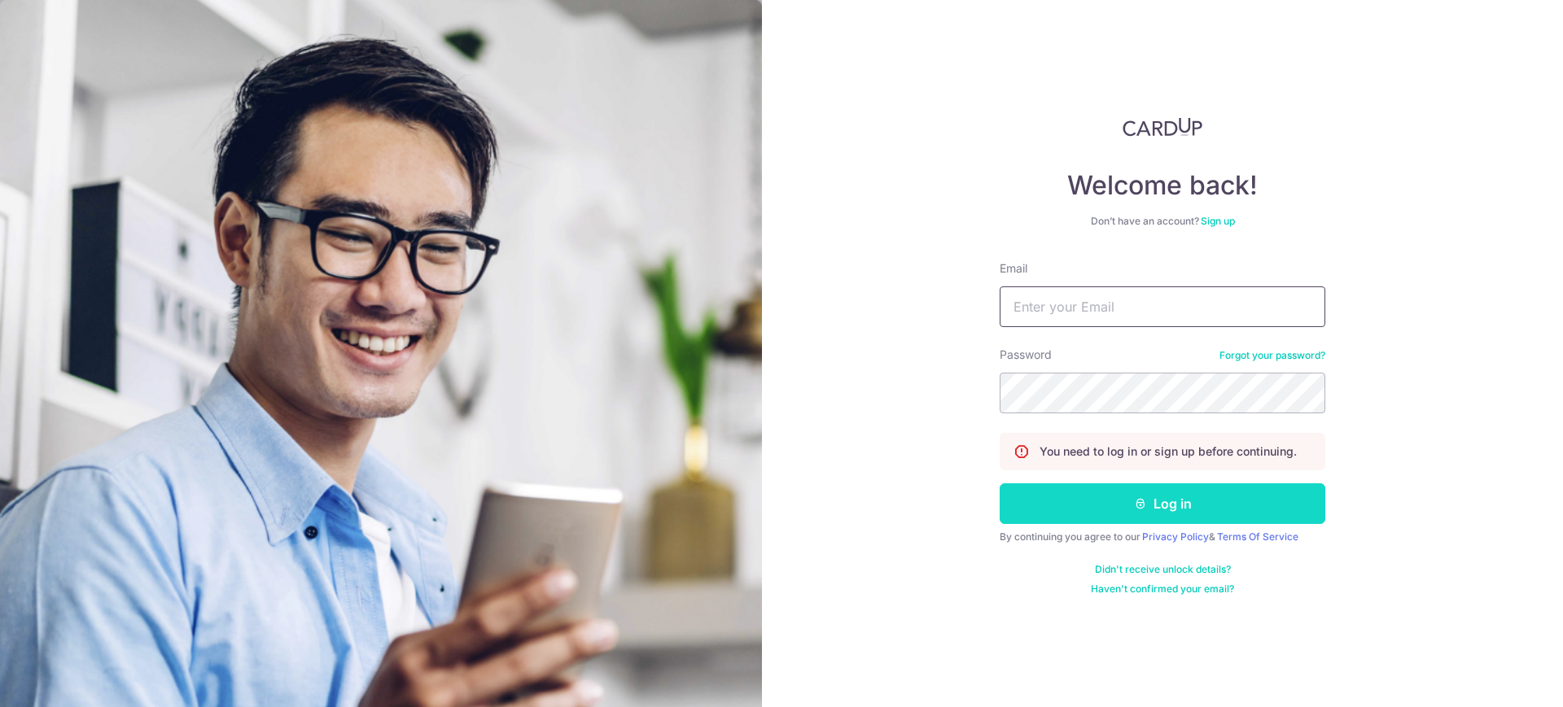
type input "yihengchew@yahoo.com.sg"
click at [1153, 500] on button "Log in" at bounding box center [1163, 504] width 326 height 41
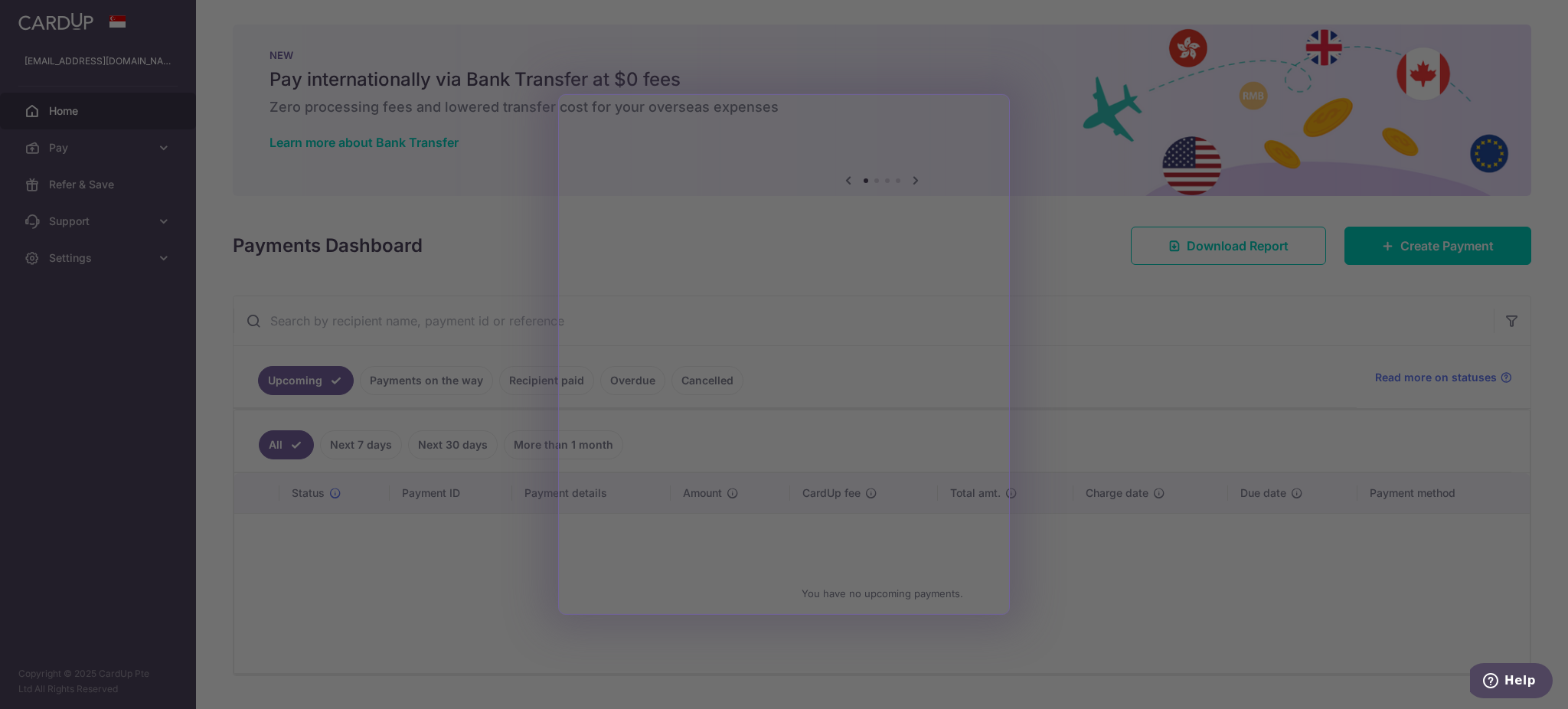
click at [1076, 348] on div at bounding box center [791, 357] width 1583 height 716
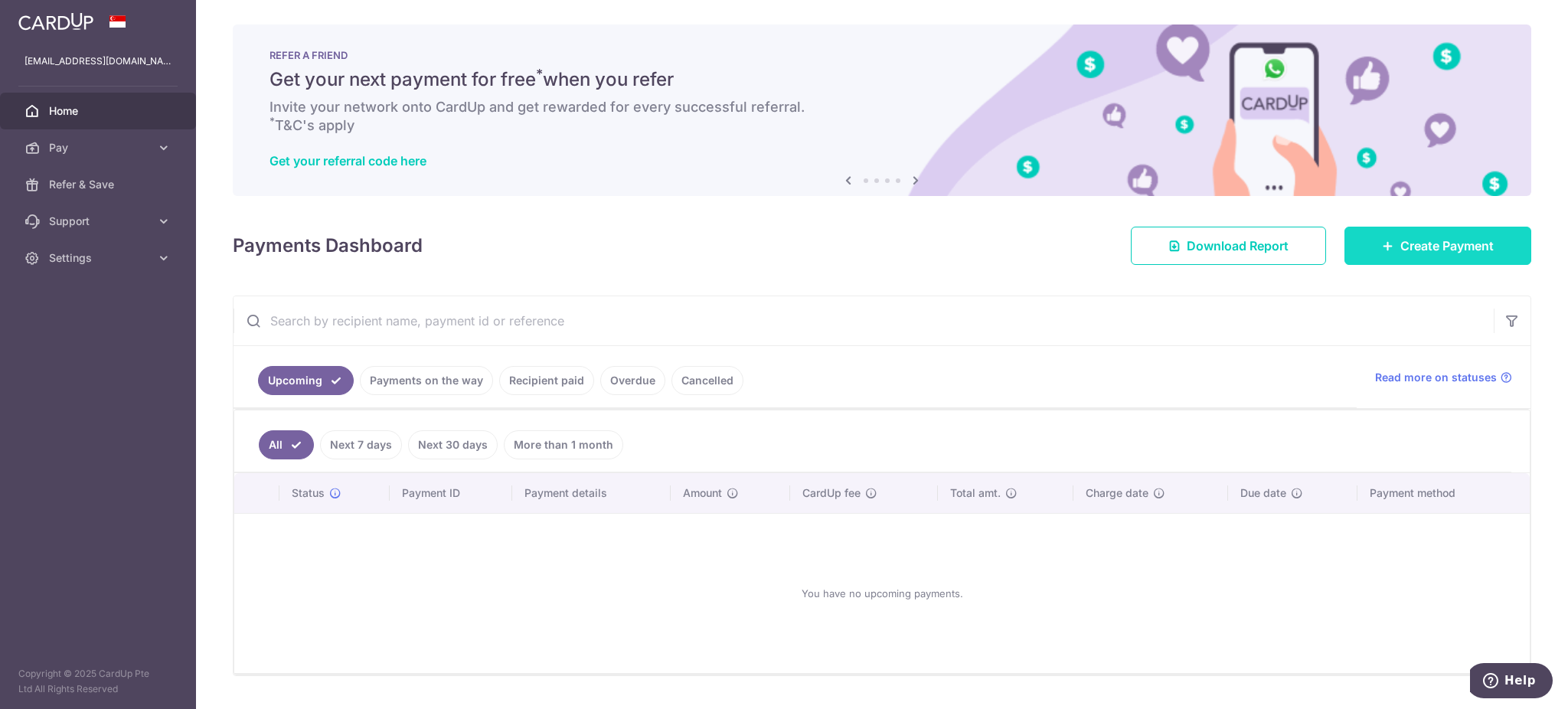
click at [1405, 244] on span "Create Payment" at bounding box center [1447, 246] width 93 height 19
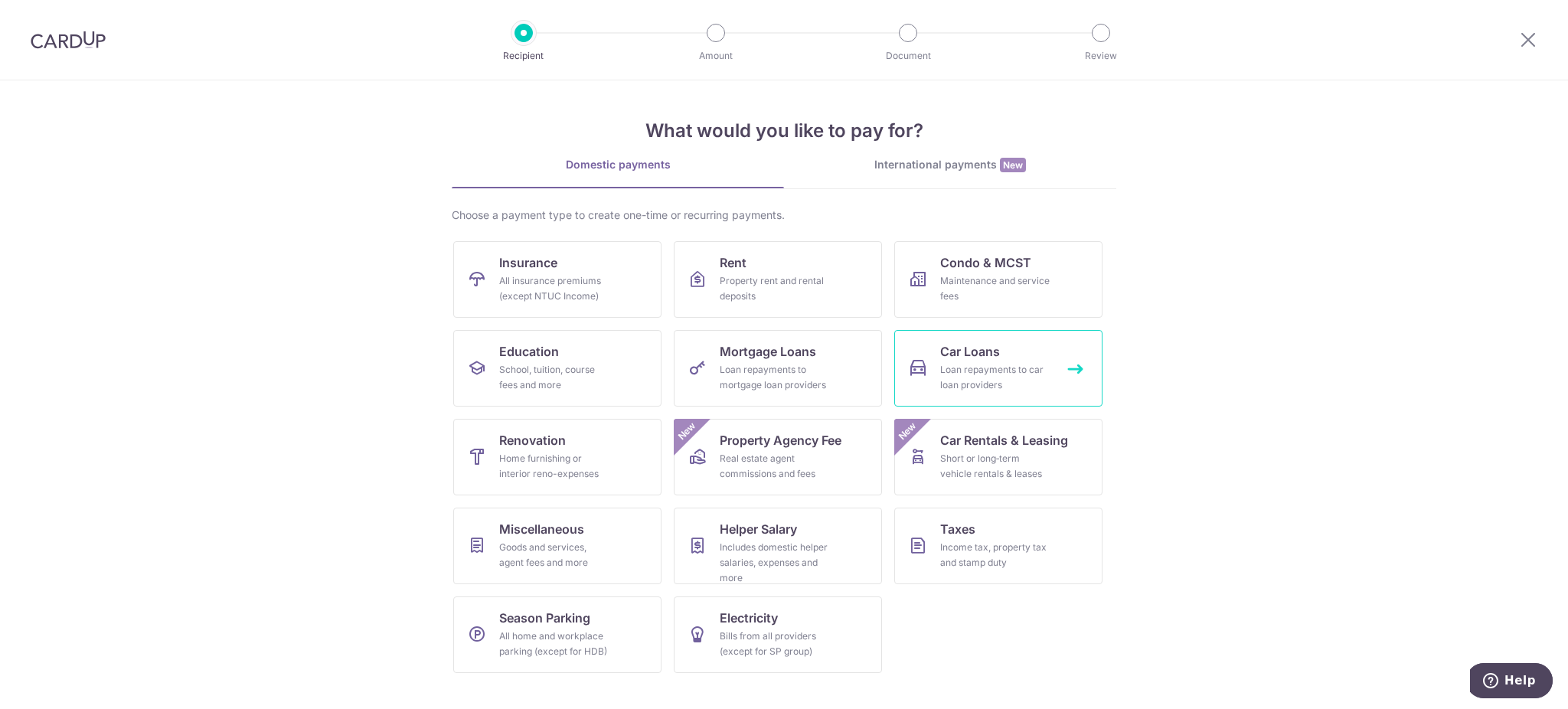
click at [958, 362] on div "Loan repayments to car loan providers" at bounding box center [995, 377] width 110 height 31
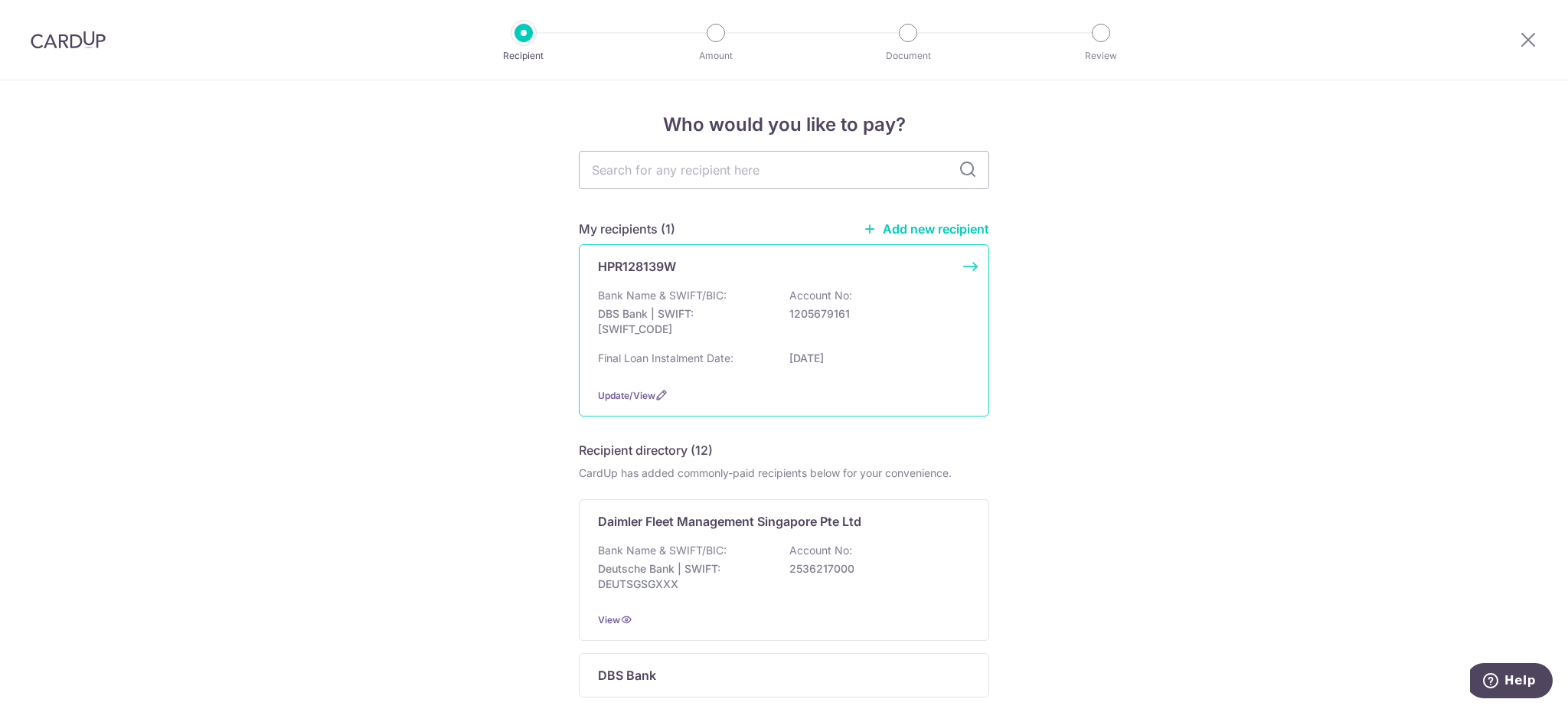
click at [727, 292] on div "Bank Name & SWIFT/BIC: DBS Bank | SWIFT: DBSSSGSGXXX Account No: 1205679161" at bounding box center [784, 316] width 372 height 56
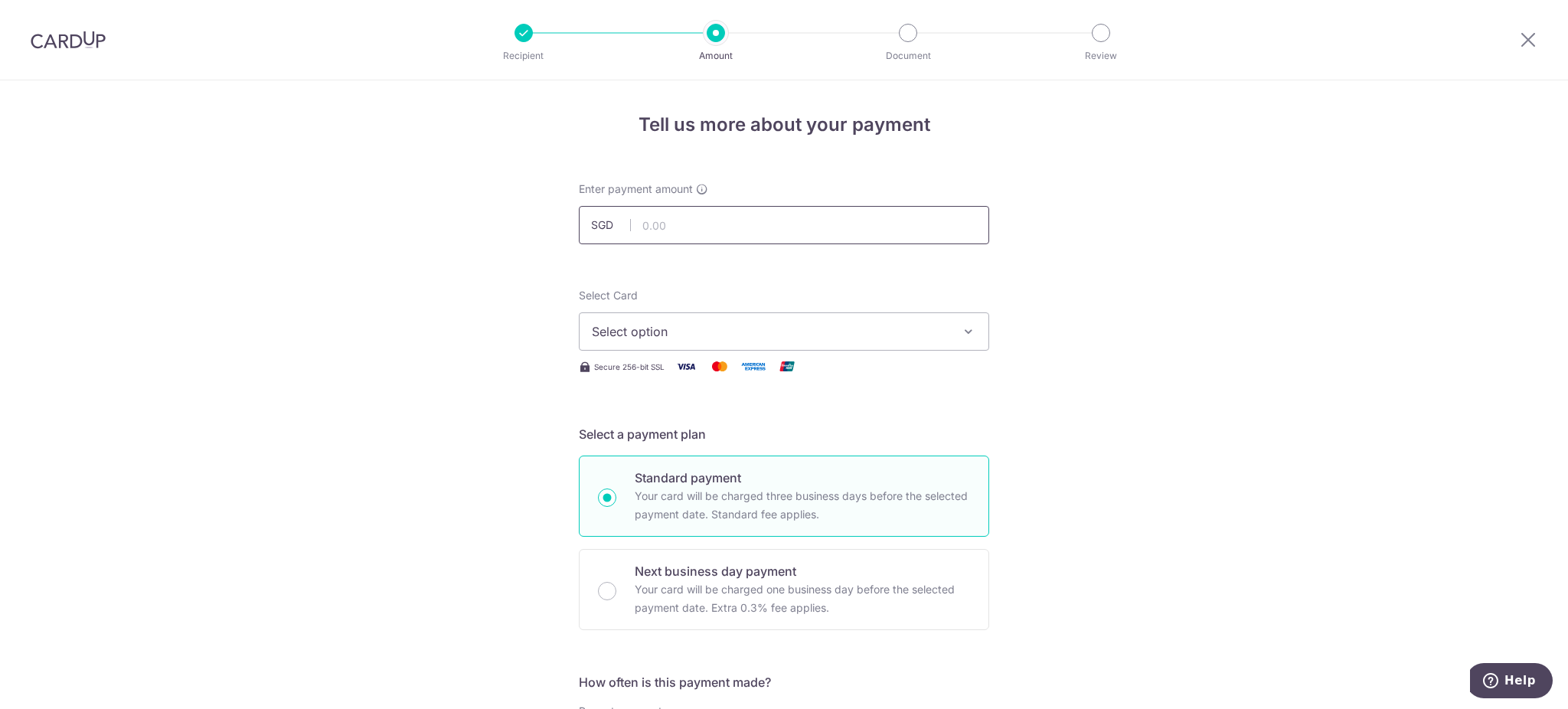
click at [694, 228] on input "text" at bounding box center [784, 225] width 410 height 39
type input "1,102.00"
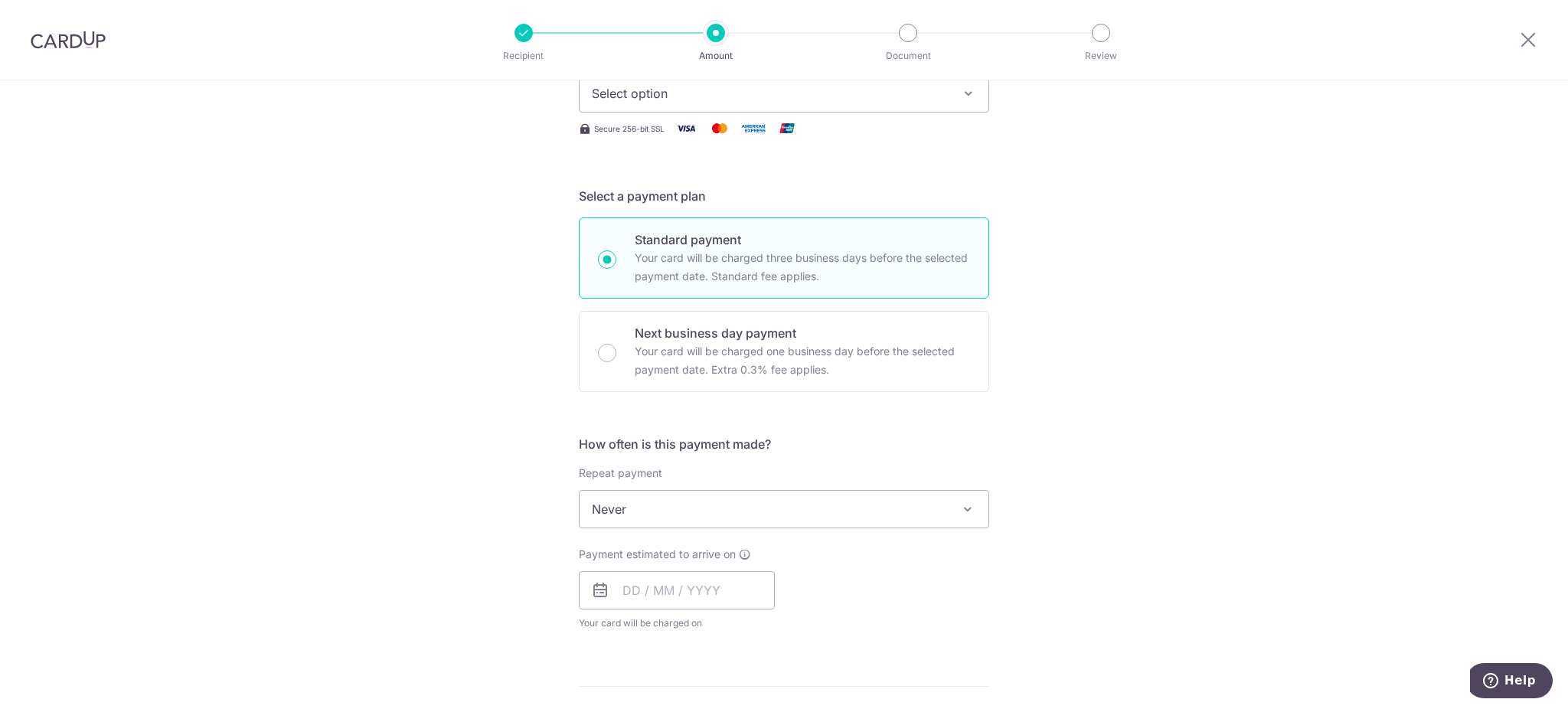
scroll to position [307, 0]
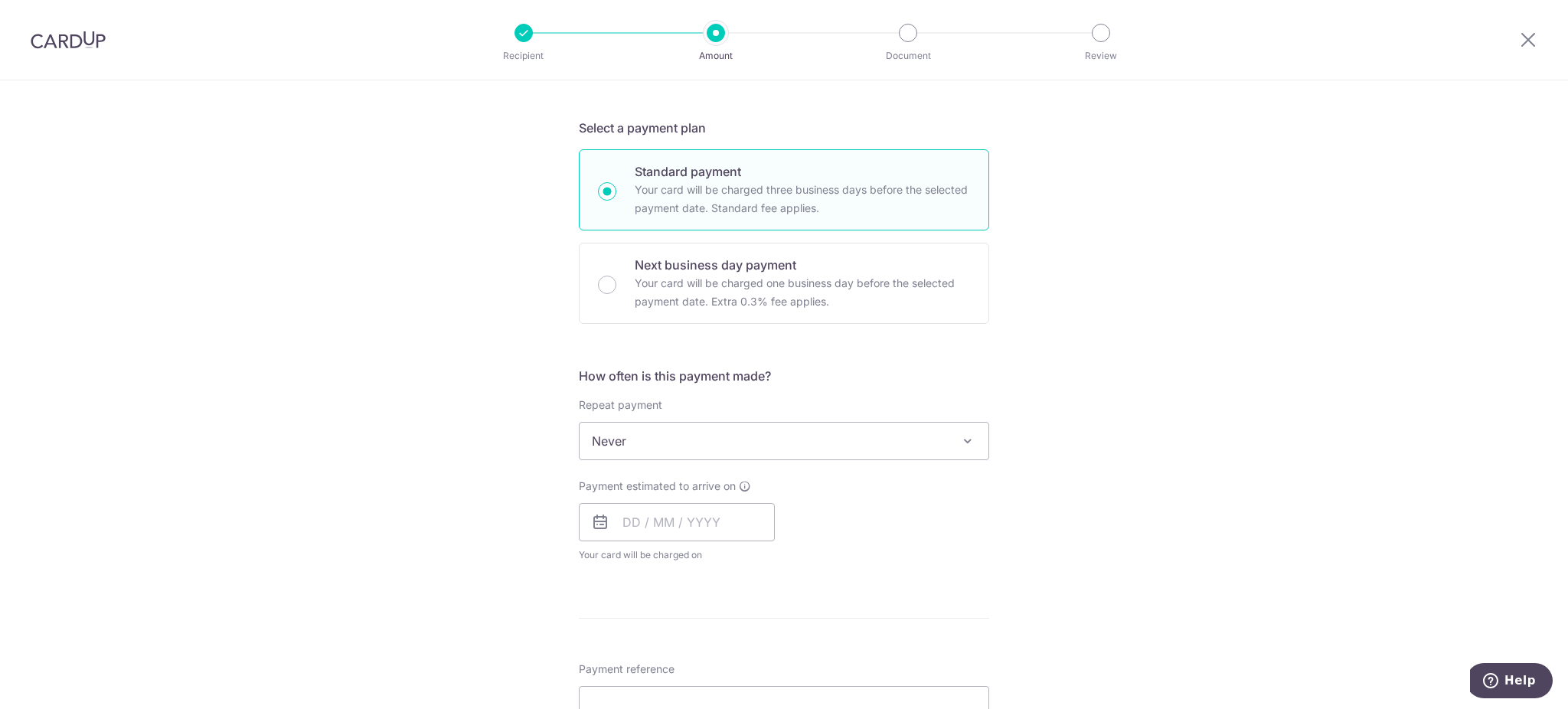
click at [718, 440] on span "Never" at bounding box center [784, 440] width 409 height 37
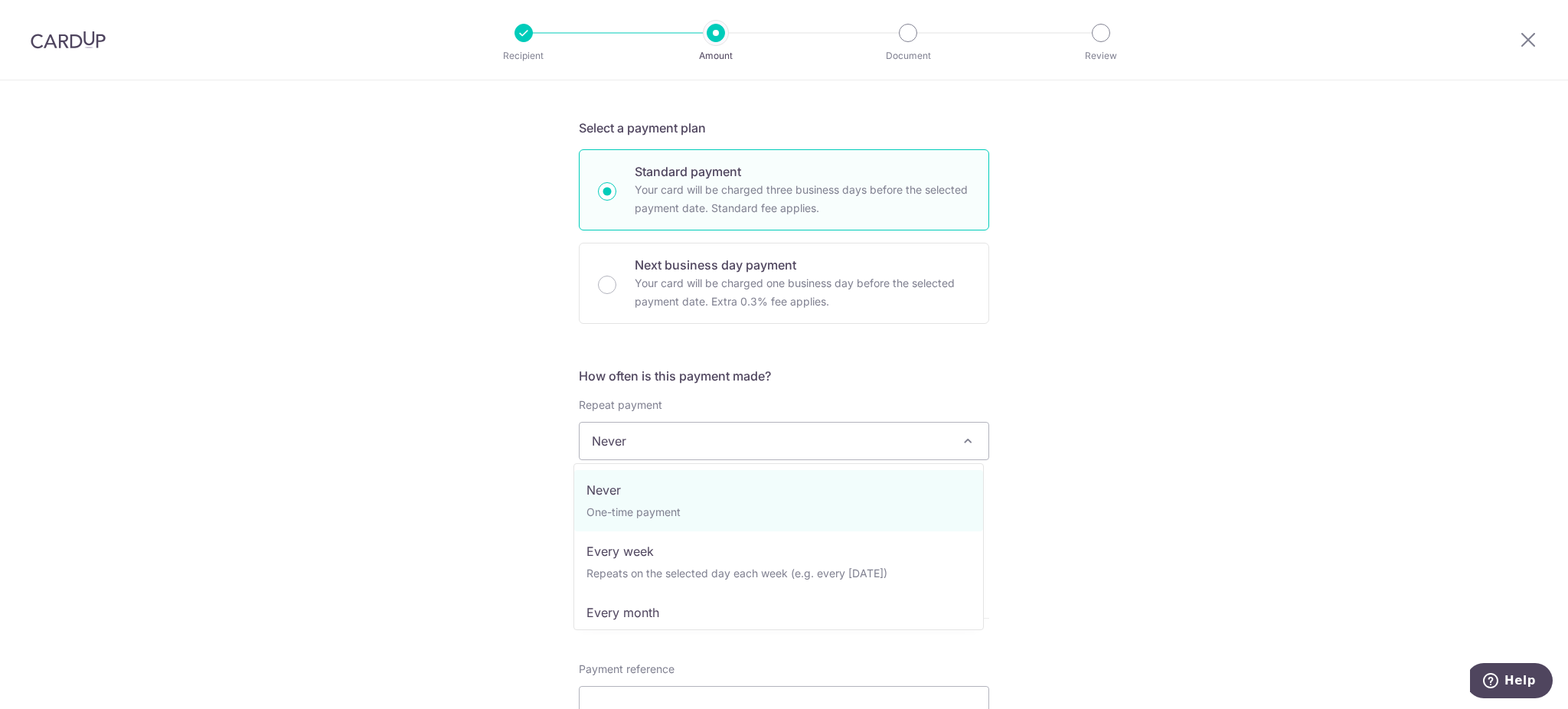
click at [718, 440] on span "Never" at bounding box center [784, 440] width 409 height 37
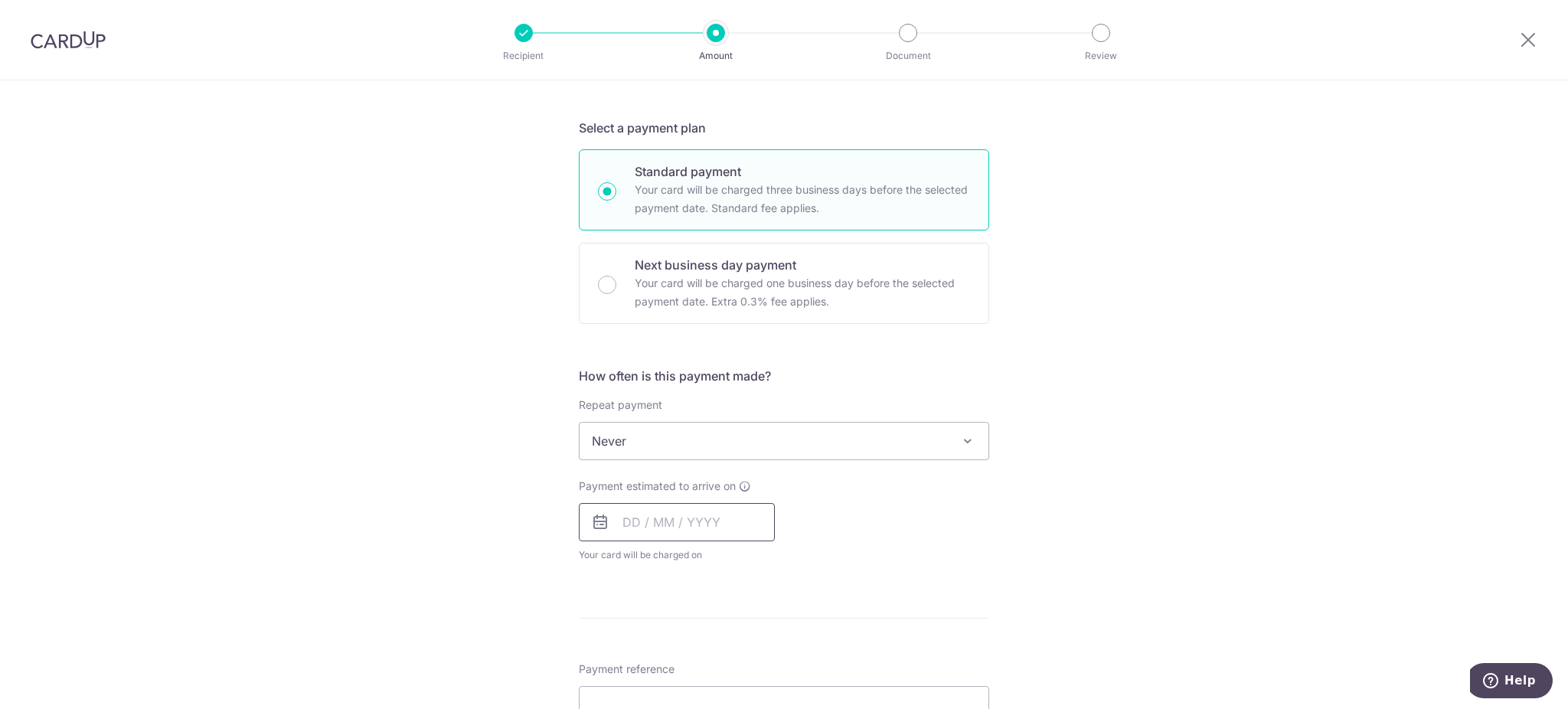
click at [630, 525] on input "text" at bounding box center [676, 522] width 196 height 39
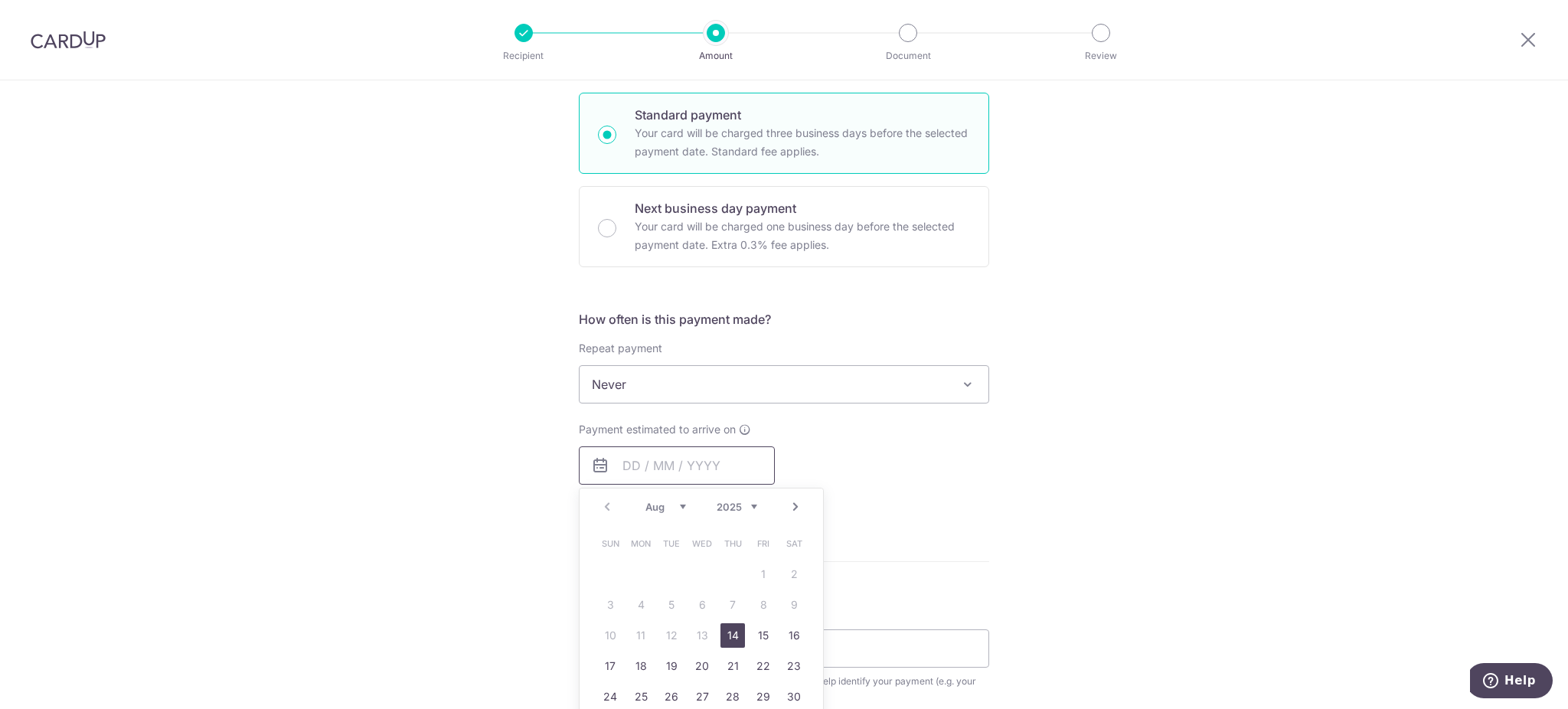
scroll to position [408, 0]
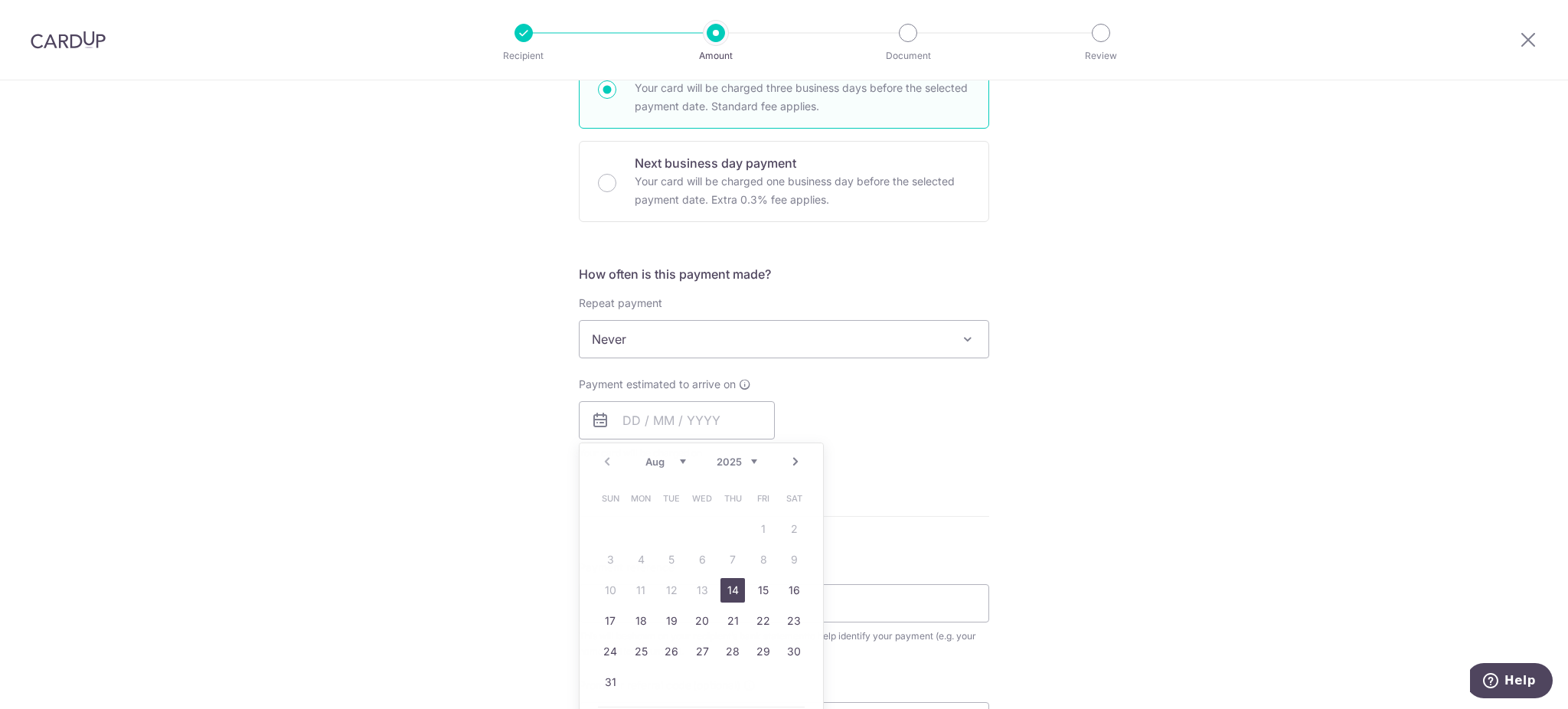
click at [1187, 414] on div "Tell us more about your payment Enter payment amount SGD 1,102.00 1102.00 Selec…" at bounding box center [784, 365] width 1568 height 1385
click at [673, 418] on input "text" at bounding box center [676, 420] width 196 height 39
click at [675, 460] on select "Aug Sep Oct Nov Dec" at bounding box center [665, 461] width 40 height 12
click at [702, 556] on link "10" at bounding box center [702, 559] width 24 height 24
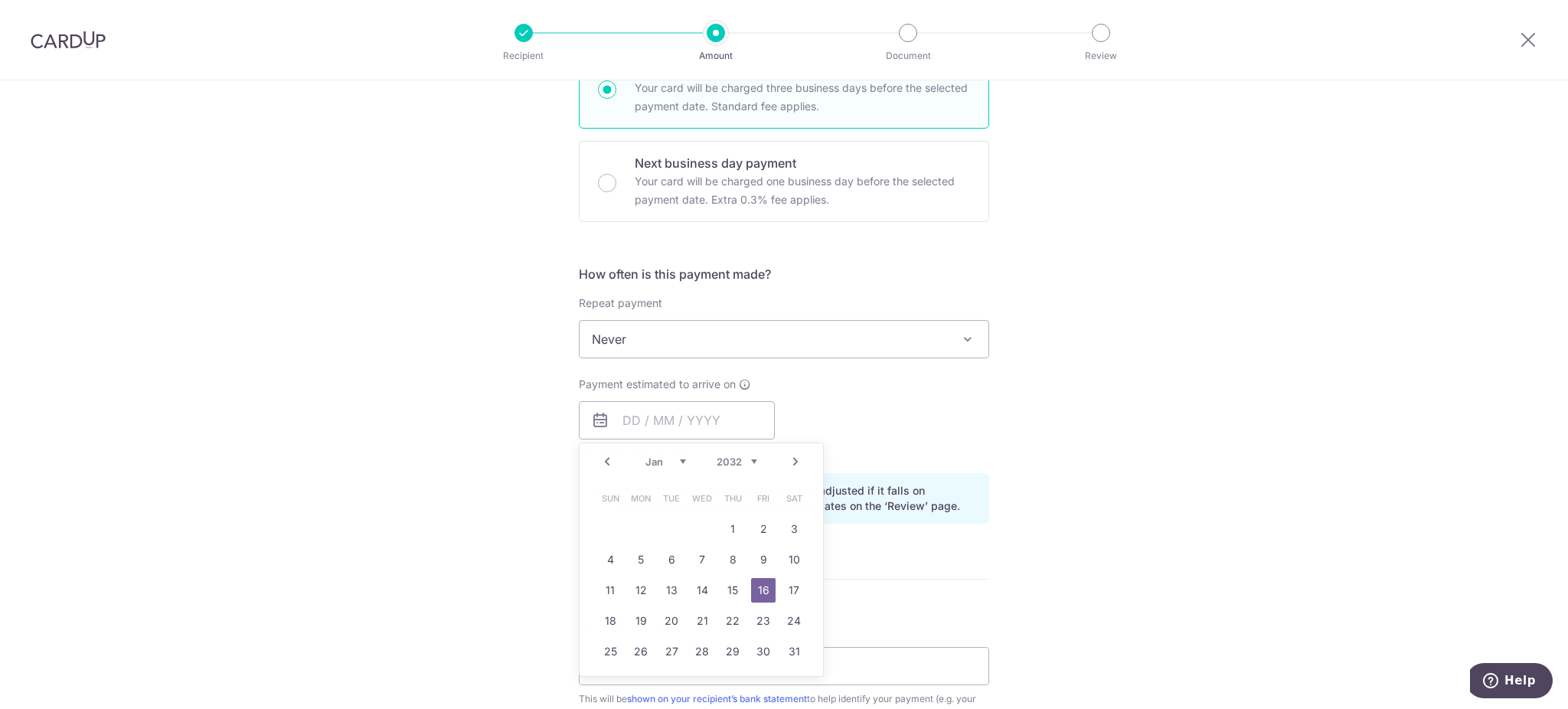
type input "10/09/2025"
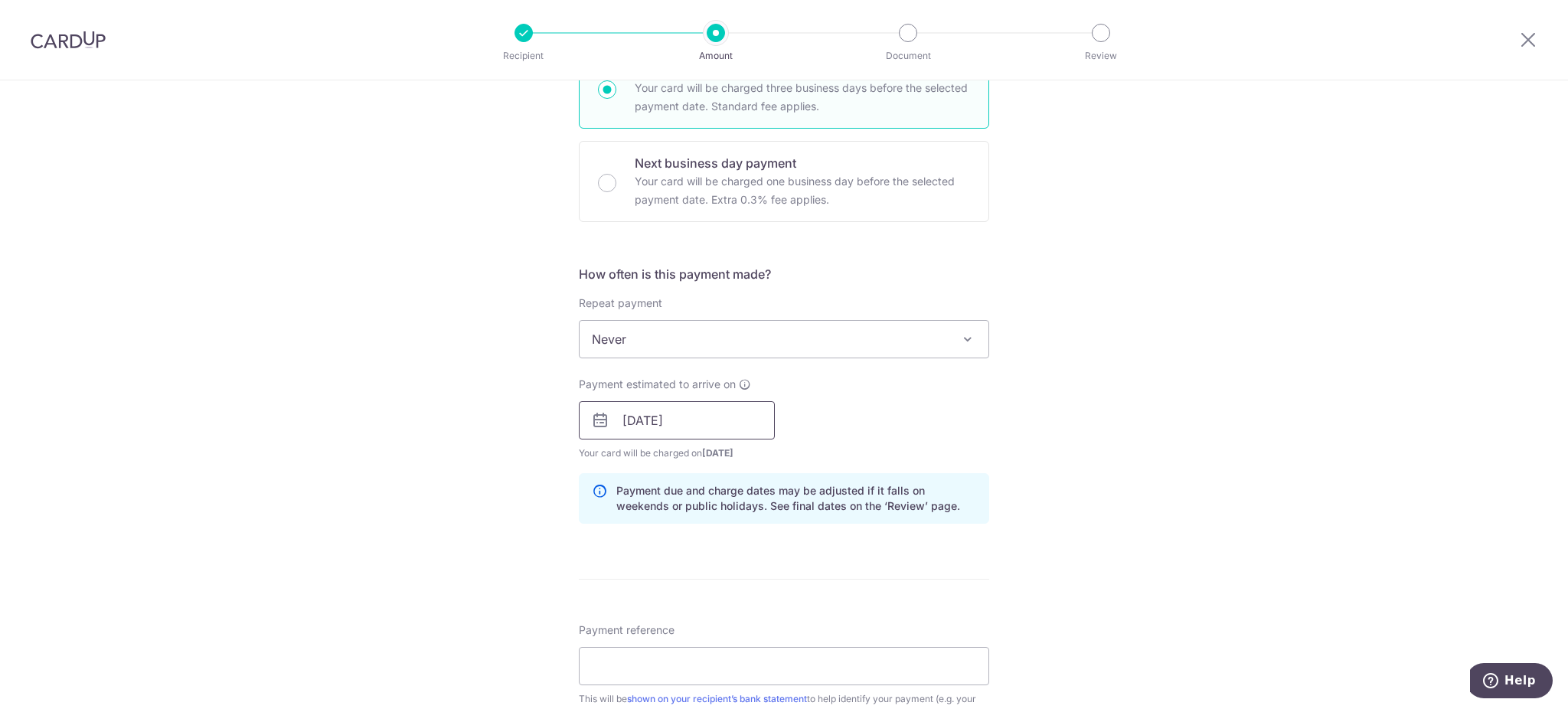
click at [641, 424] on input "10/09/2025" at bounding box center [676, 420] width 196 height 39
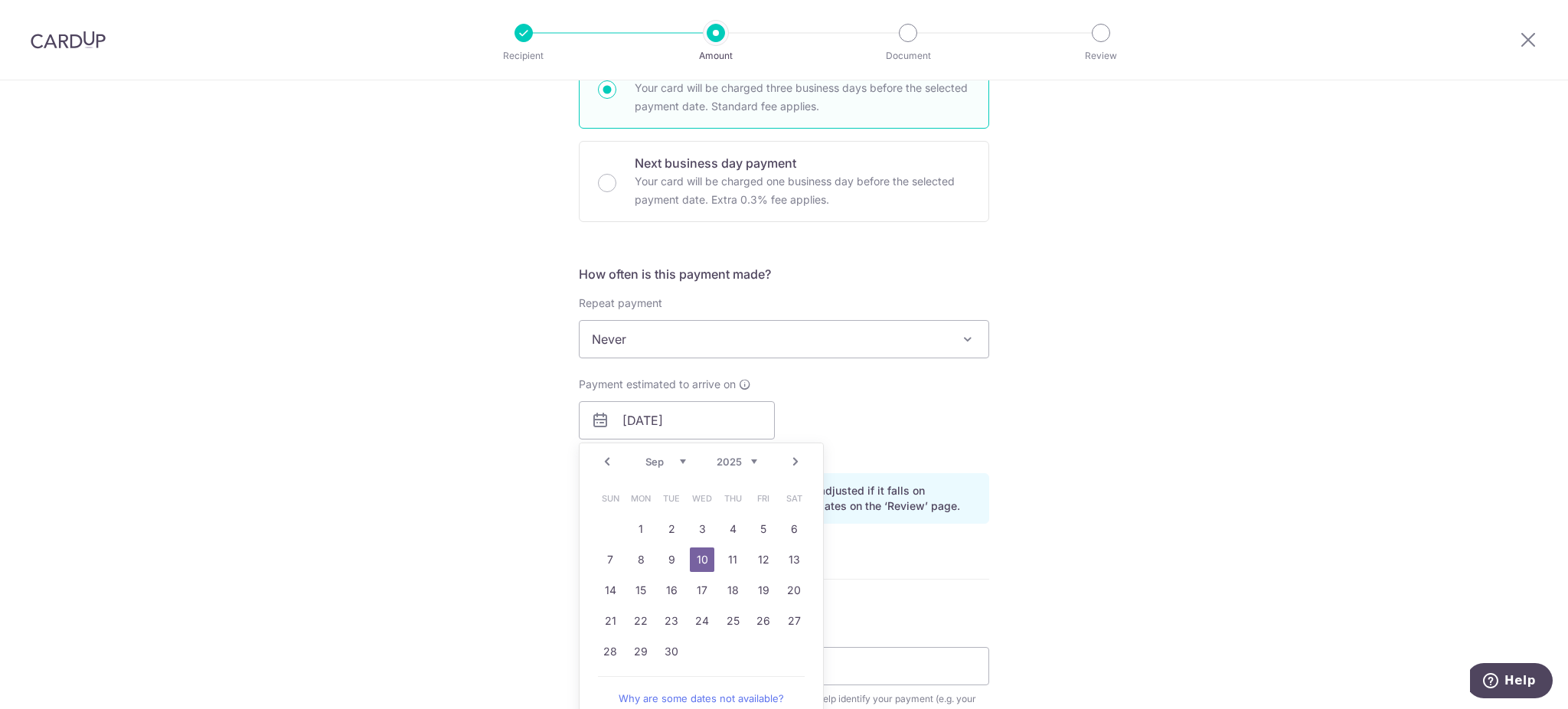
click at [700, 557] on link "10" at bounding box center [702, 559] width 24 height 24
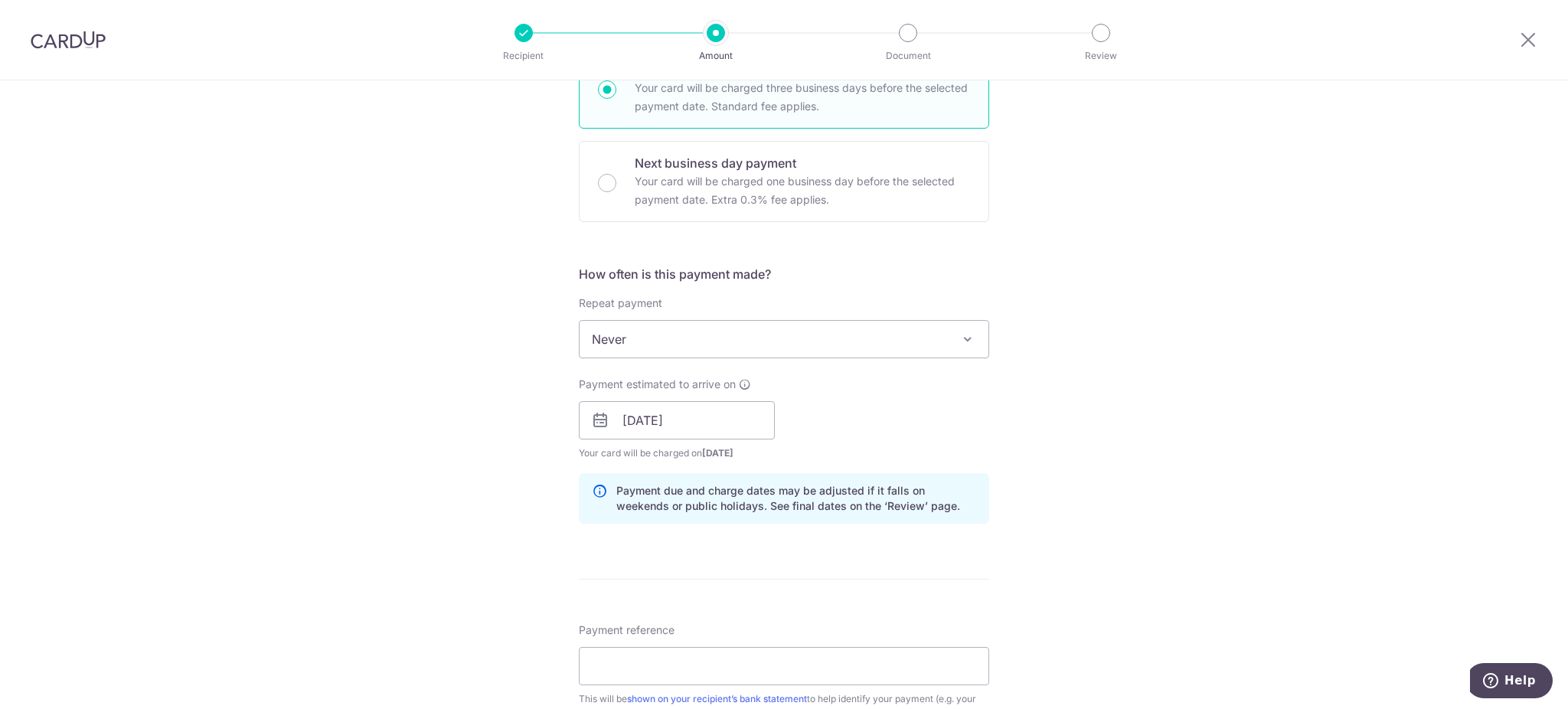
click at [935, 415] on div "Payment estimated to arrive on 10/09/2025 Prev Next Jan Feb Mar Apr May Jun Jul…" at bounding box center [784, 419] width 429 height 85
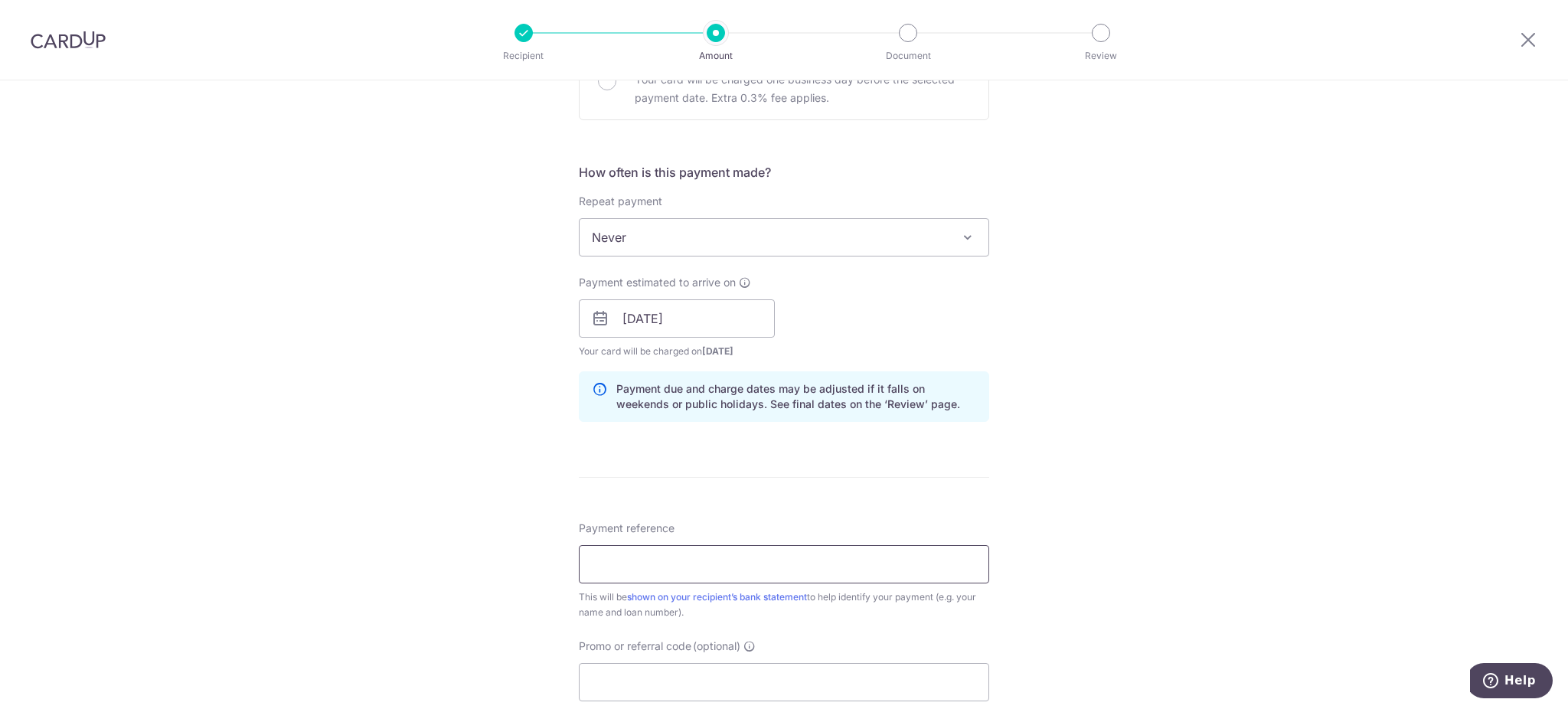
click at [718, 565] on input "Payment reference" at bounding box center [784, 564] width 410 height 39
type input "CHEW YI HENG HPR128139W"
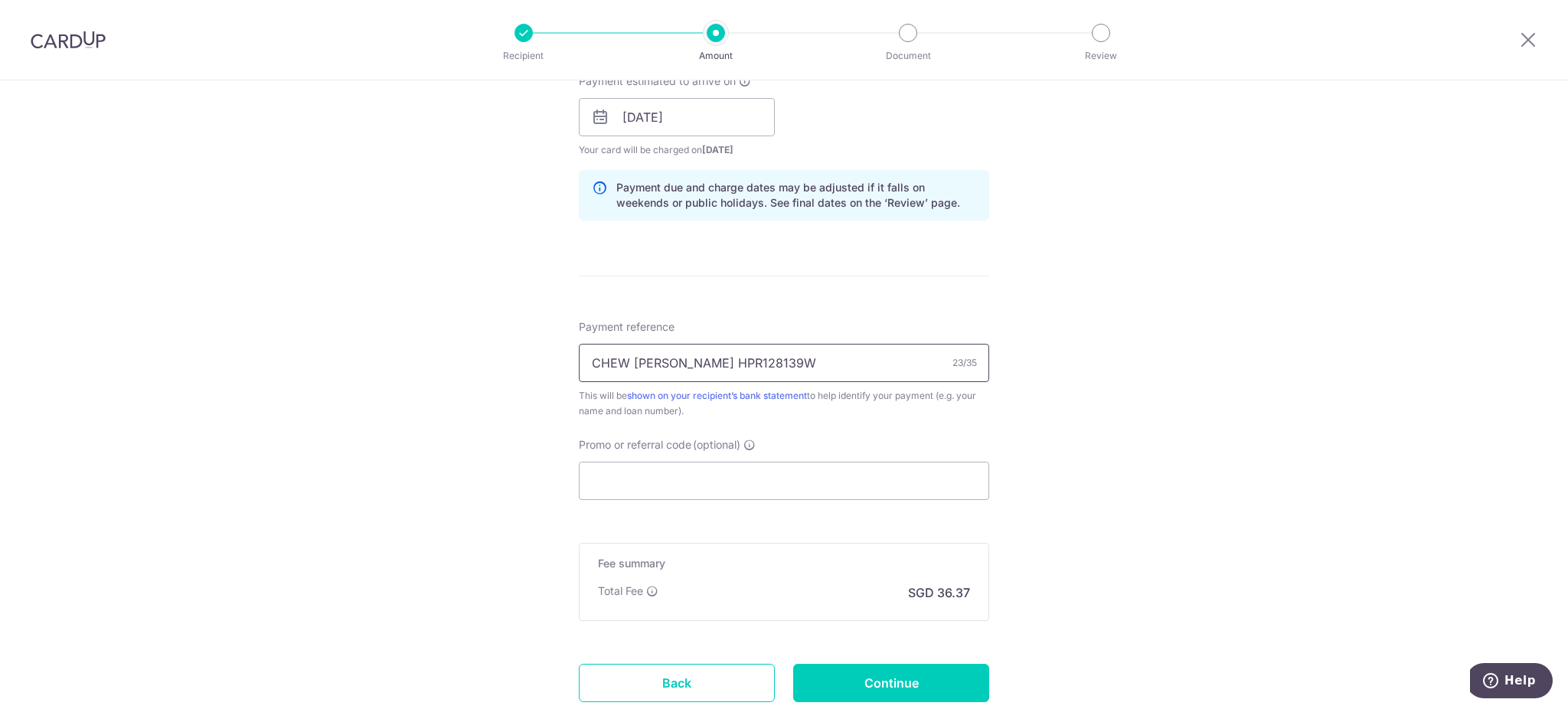
scroll to position [714, 0]
click at [706, 483] on input "Promo or referral code (optional)" at bounding box center [784, 478] width 410 height 39
click at [1081, 507] on div "Tell us more about your payment Enter payment amount SGD 1,102.00 1102.00 Selec…" at bounding box center [784, 89] width 1568 height 1447
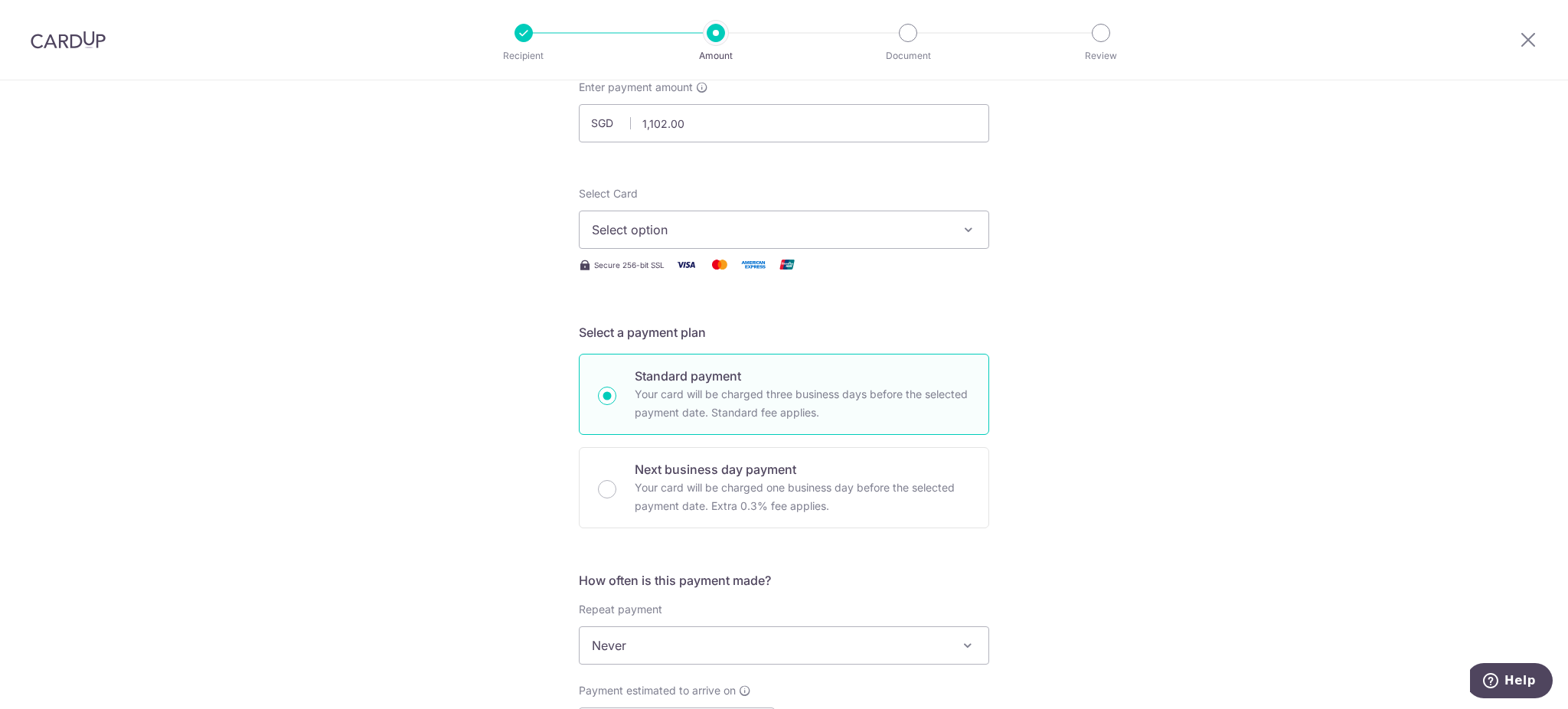
scroll to position [0, 0]
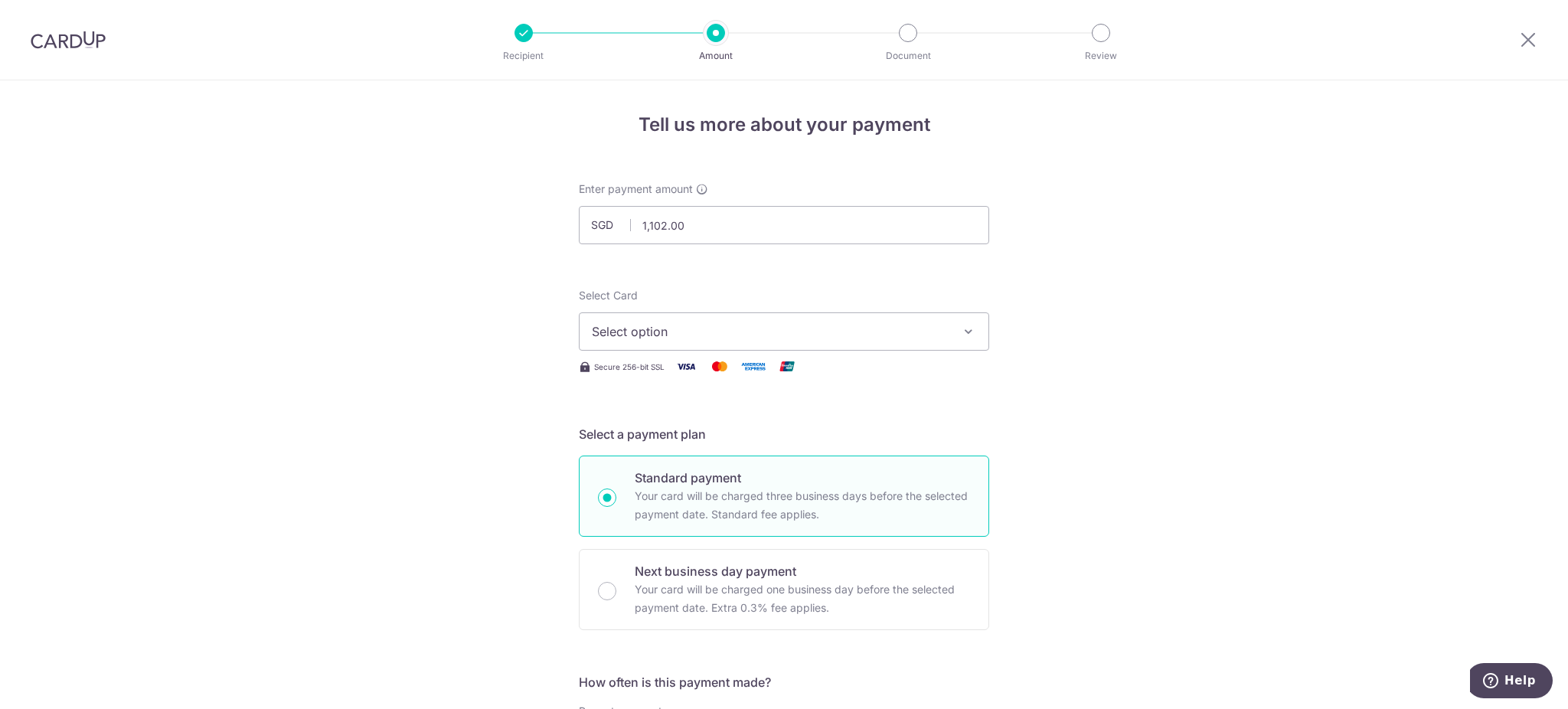
click at [797, 330] on span "Select option" at bounding box center [769, 332] width 356 height 19
click at [694, 438] on span "**** 6584" at bounding box center [784, 441] width 385 height 19
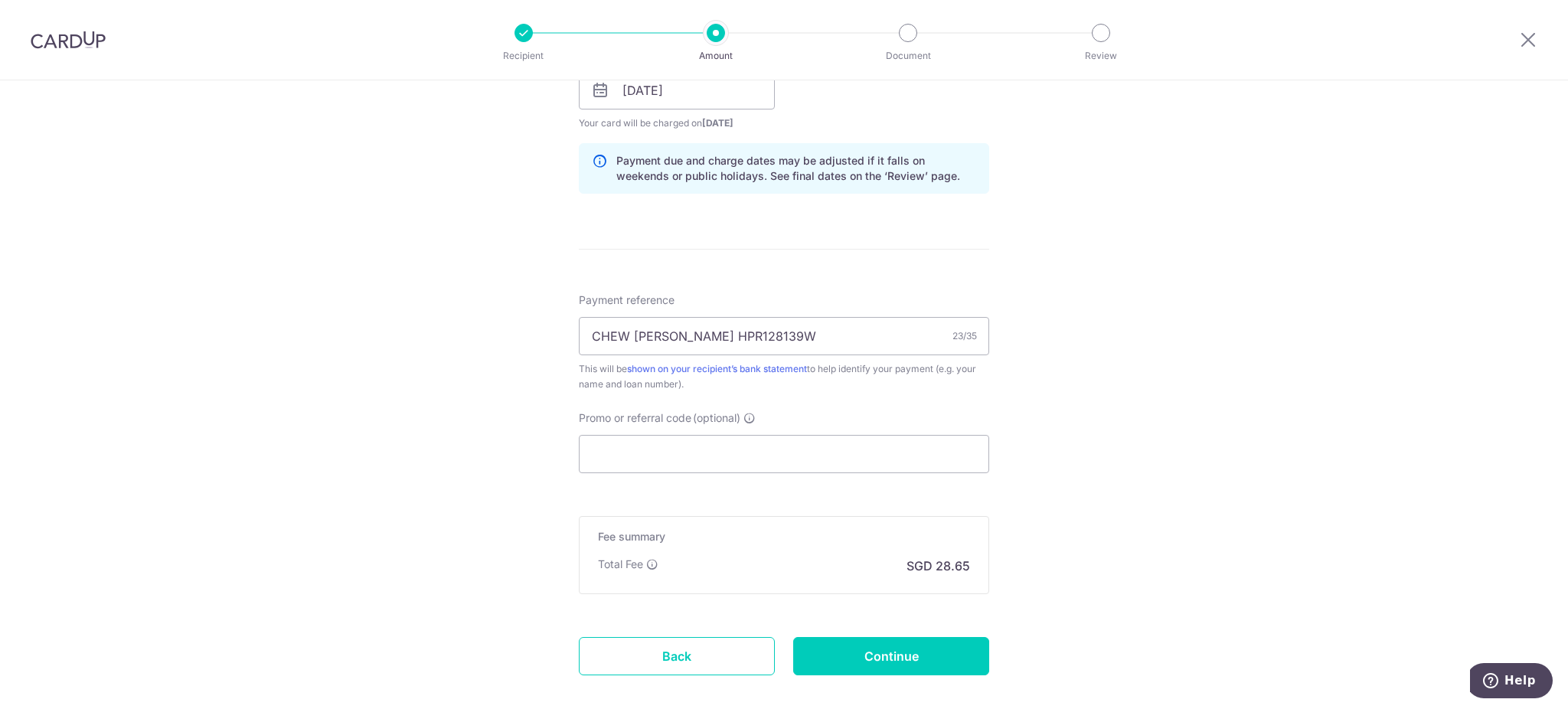
scroll to position [816, 0]
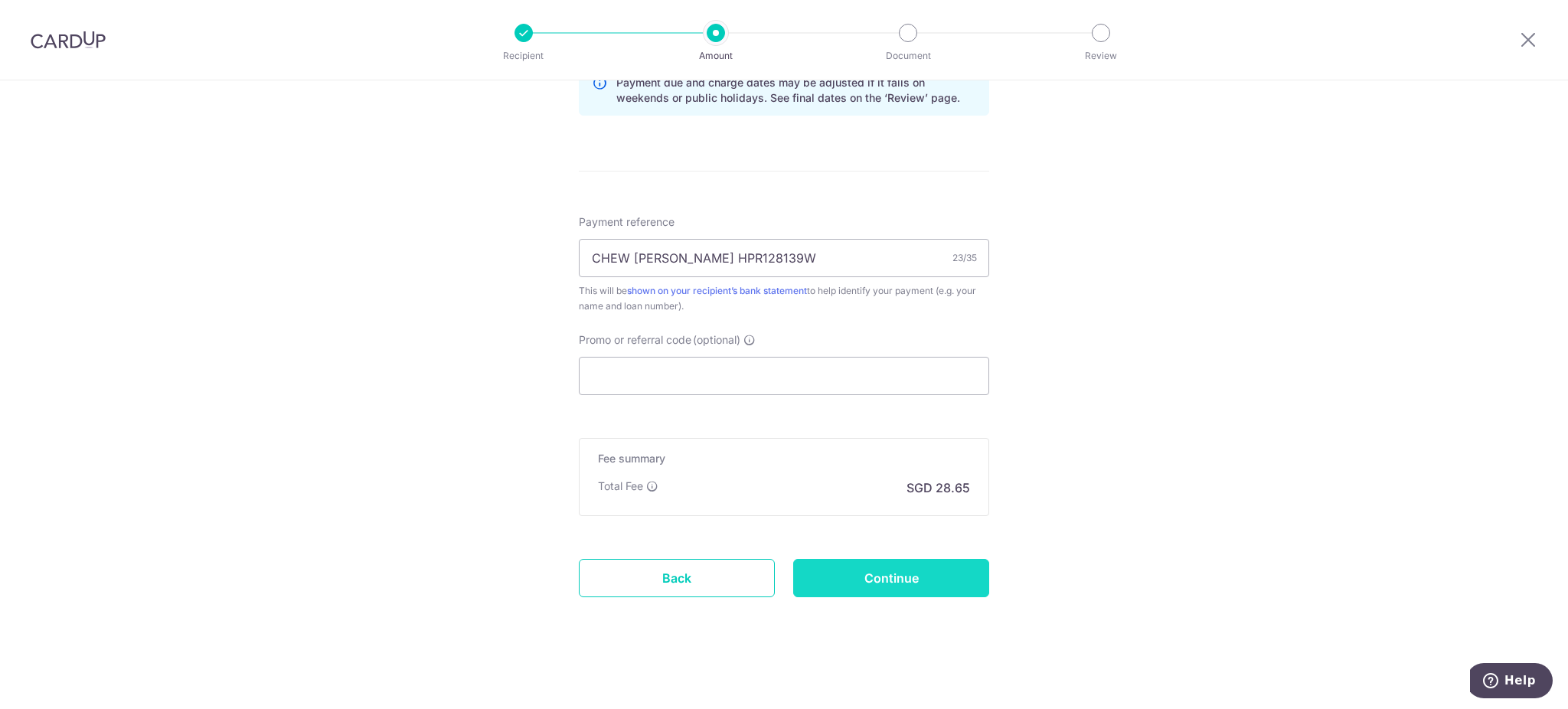
click at [898, 578] on input "Continue" at bounding box center [891, 577] width 196 height 39
type input "Create Schedule"
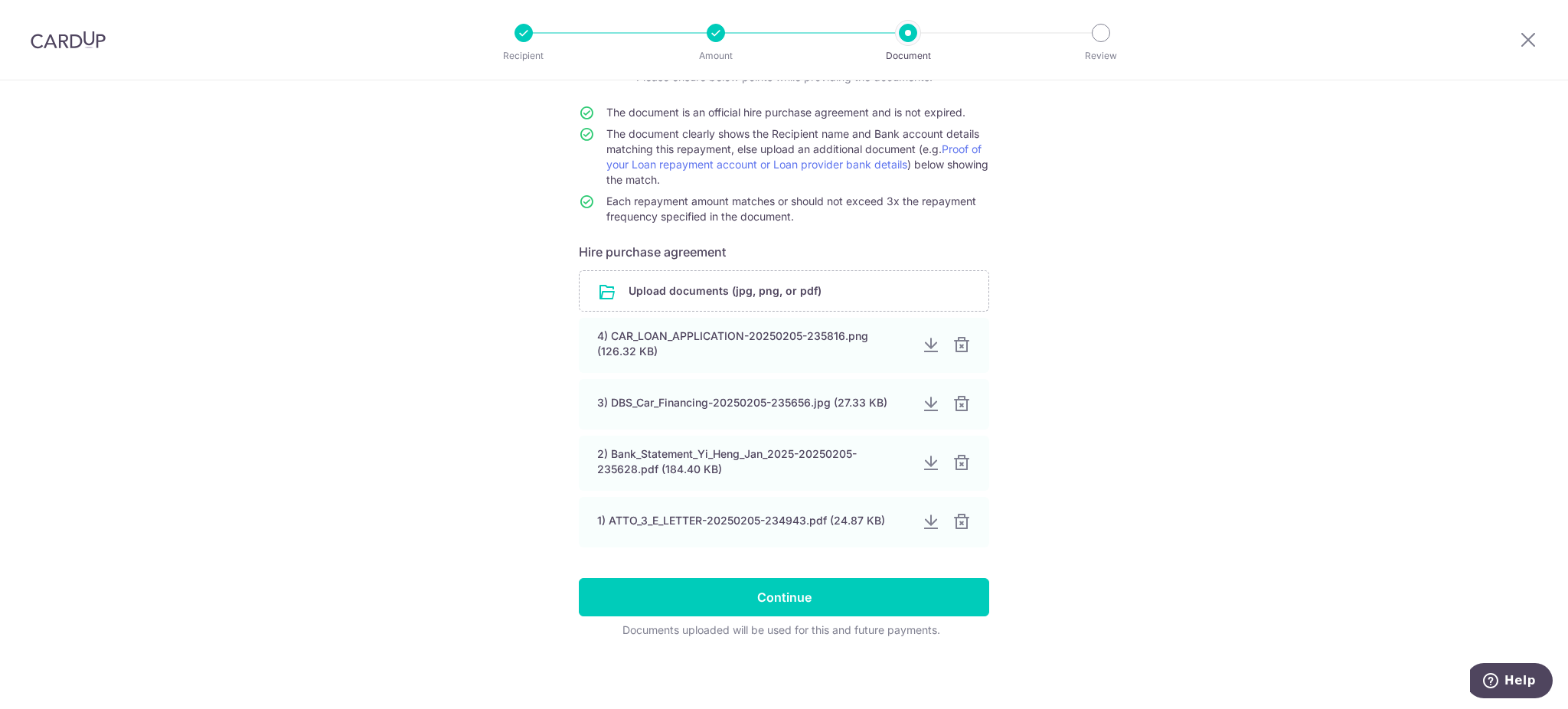
scroll to position [127, 0]
click at [817, 590] on input "Continue" at bounding box center [784, 597] width 410 height 39
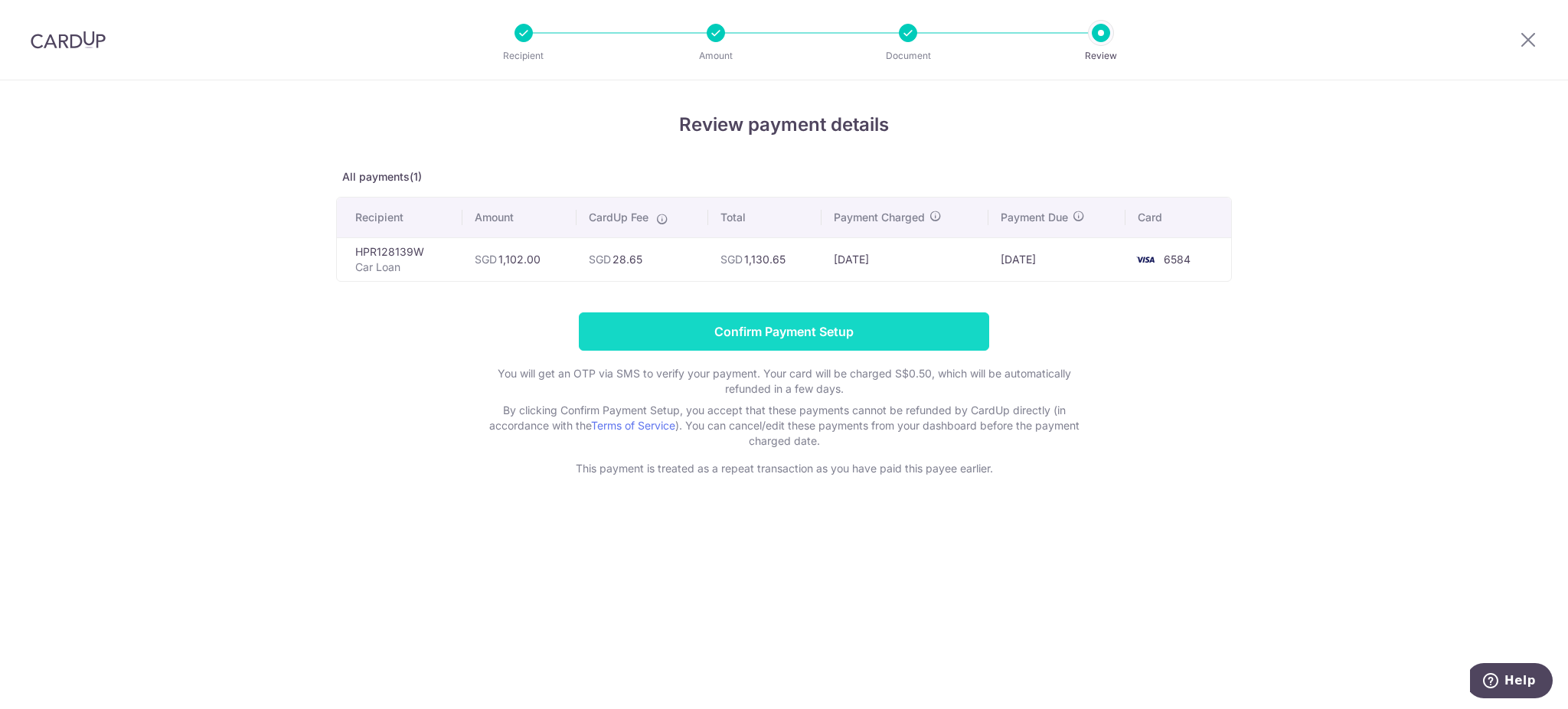
click at [908, 332] on input "Confirm Payment Setup" at bounding box center [784, 331] width 410 height 39
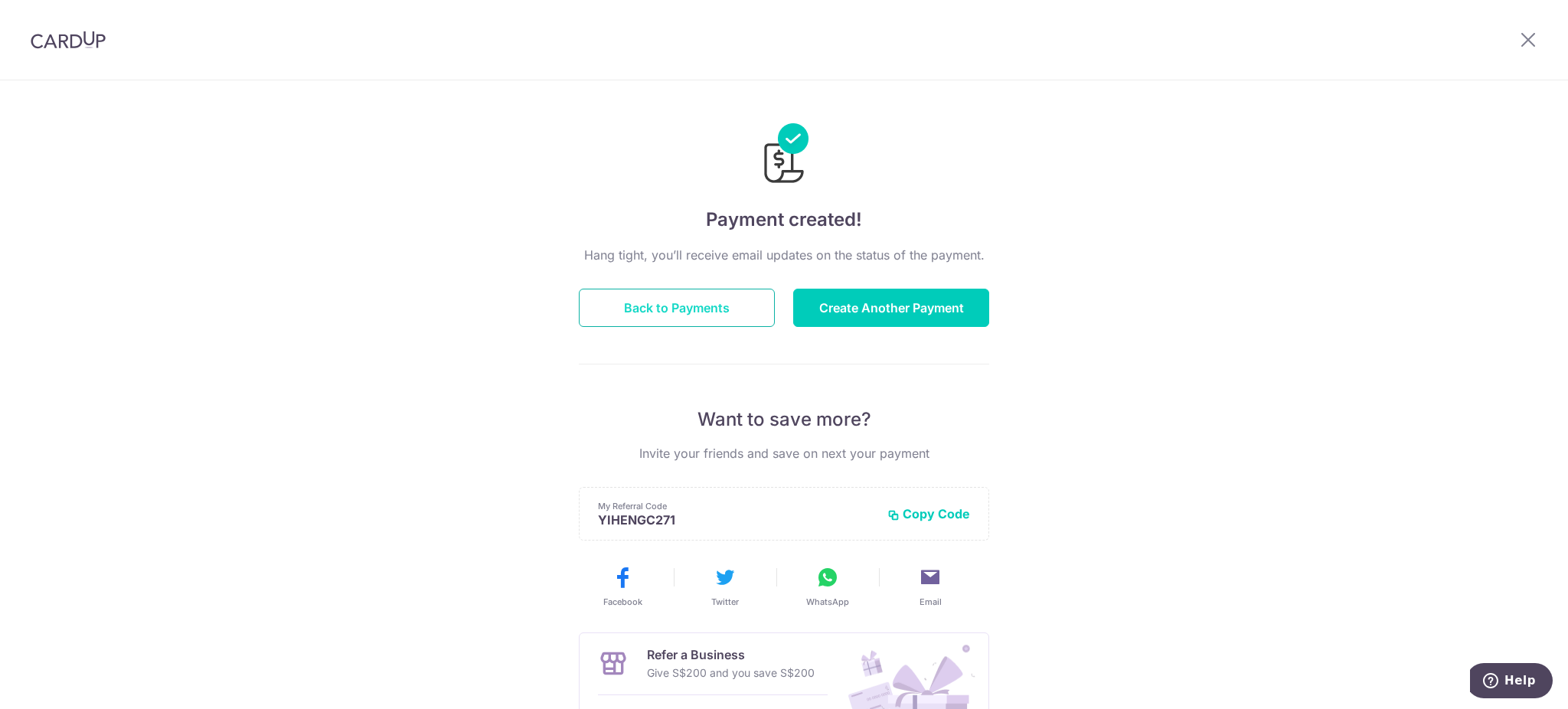
click at [699, 311] on button "Back to Payments" at bounding box center [676, 307] width 196 height 39
